Goal: Information Seeking & Learning: Learn about a topic

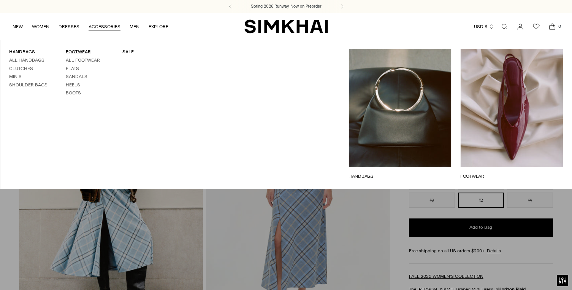
click at [82, 50] on link "FOOTWEAR" at bounding box center [78, 51] width 25 height 5
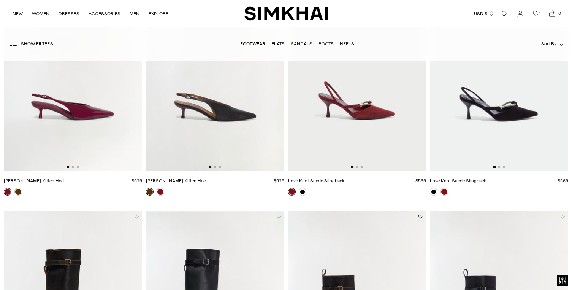
scroll to position [150, 0]
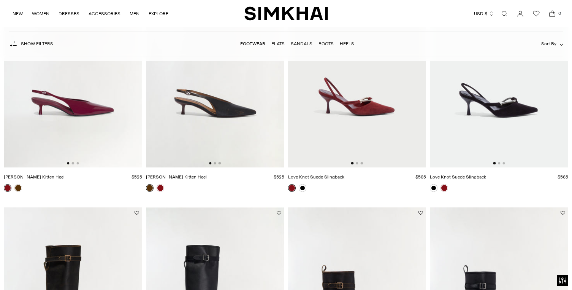
click at [224, 126] on img at bounding box center [215, 64] width 138 height 208
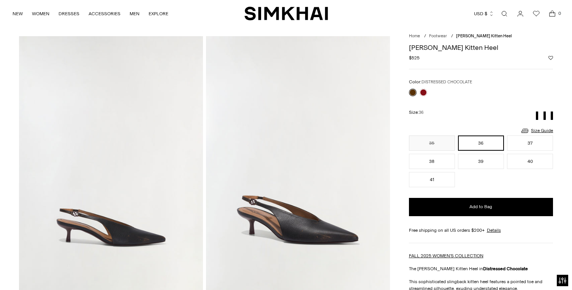
scroll to position [18, 0]
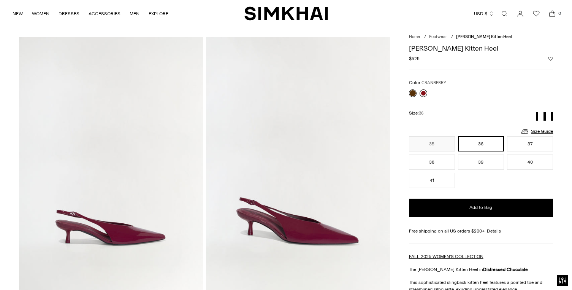
click at [424, 94] on link at bounding box center [424, 93] width 8 height 8
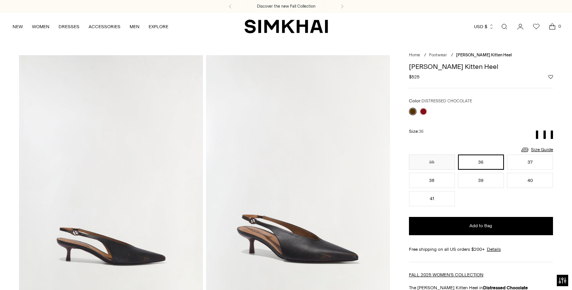
scroll to position [18, 0]
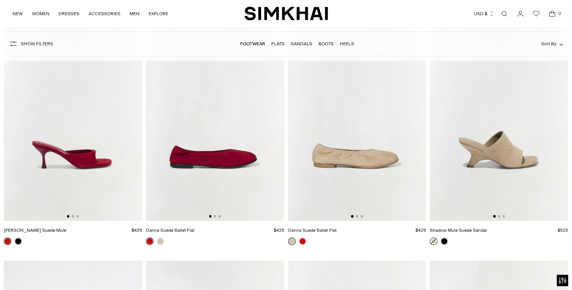
scroll to position [1334, 0]
click at [236, 157] on img at bounding box center [215, 117] width 138 height 208
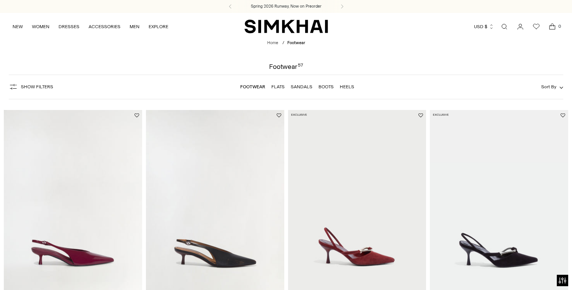
scroll to position [0, 0]
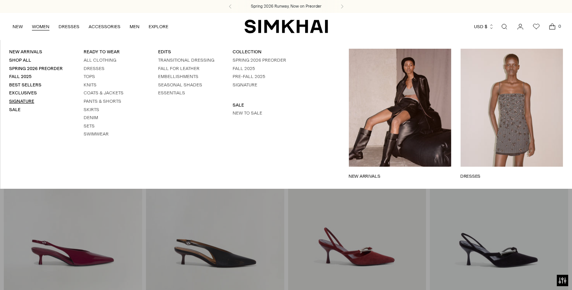
click at [24, 98] on link "Signature" at bounding box center [21, 100] width 25 height 5
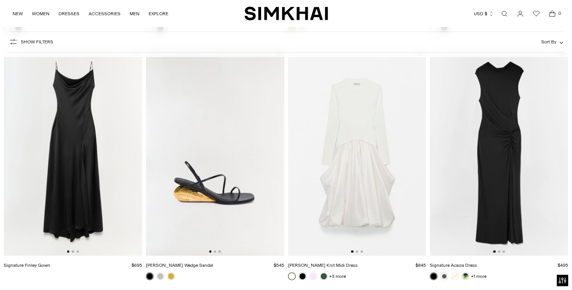
scroll to position [305, 0]
click at [467, 276] on link at bounding box center [466, 276] width 8 height 8
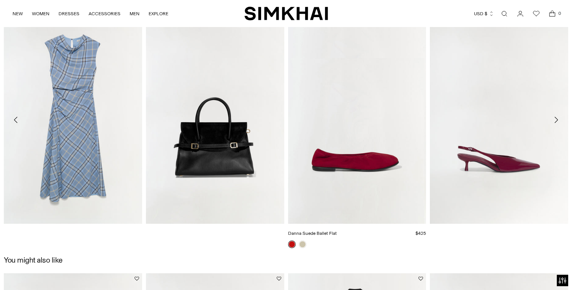
scroll to position [916, 0]
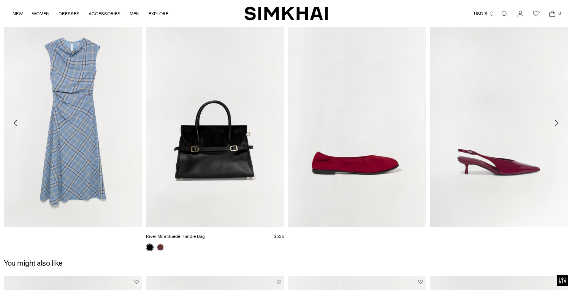
click at [205, 233] on link "River Mini Suede Handle Bag" at bounding box center [175, 235] width 59 height 5
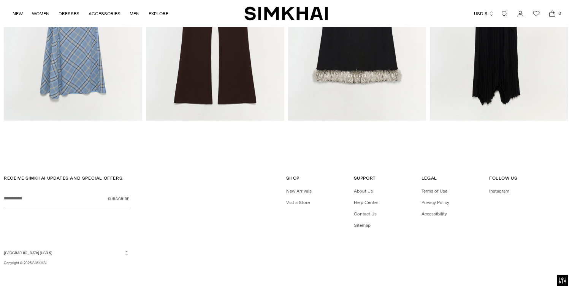
scroll to position [1000, 0]
click at [297, 202] on link "Vist a Store" at bounding box center [298, 202] width 24 height 5
